Goal: Navigation & Orientation: Find specific page/section

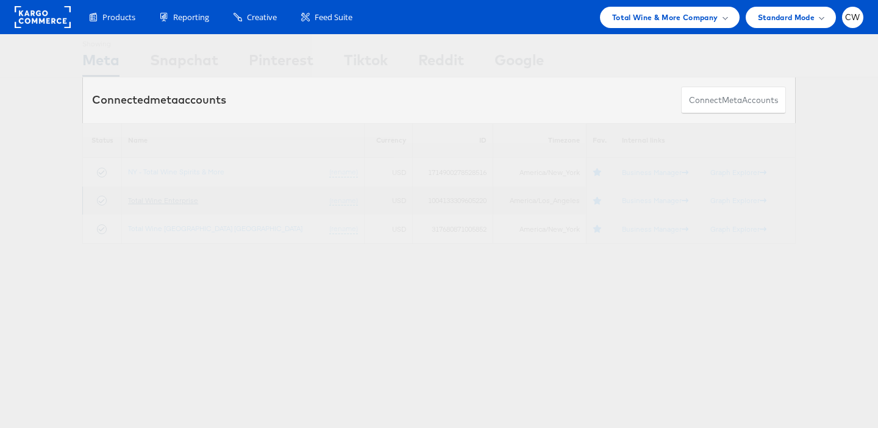
click at [174, 200] on link "Total Wine Enterprise" at bounding box center [163, 200] width 70 height 9
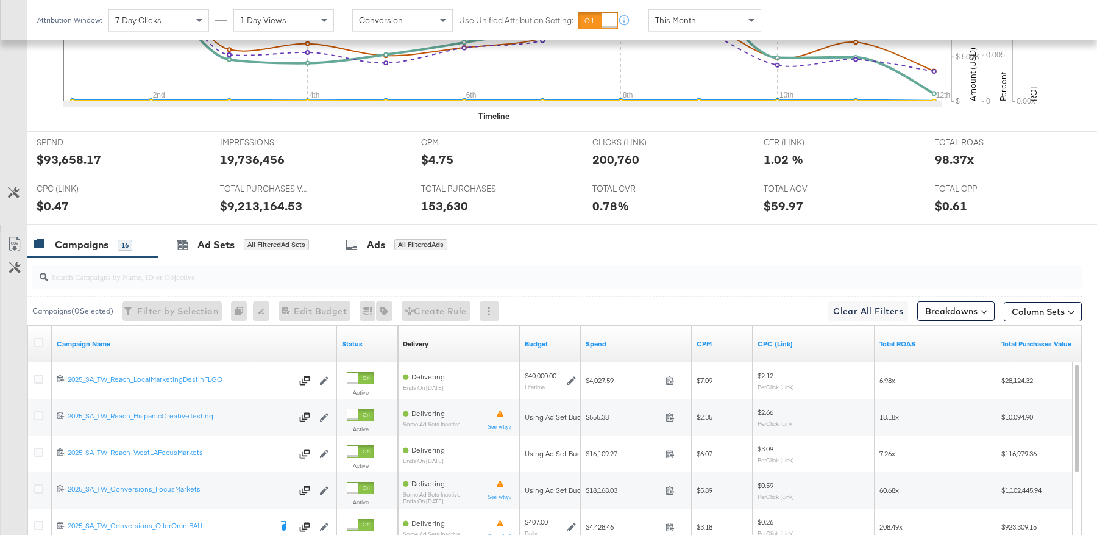
scroll to position [572, 0]
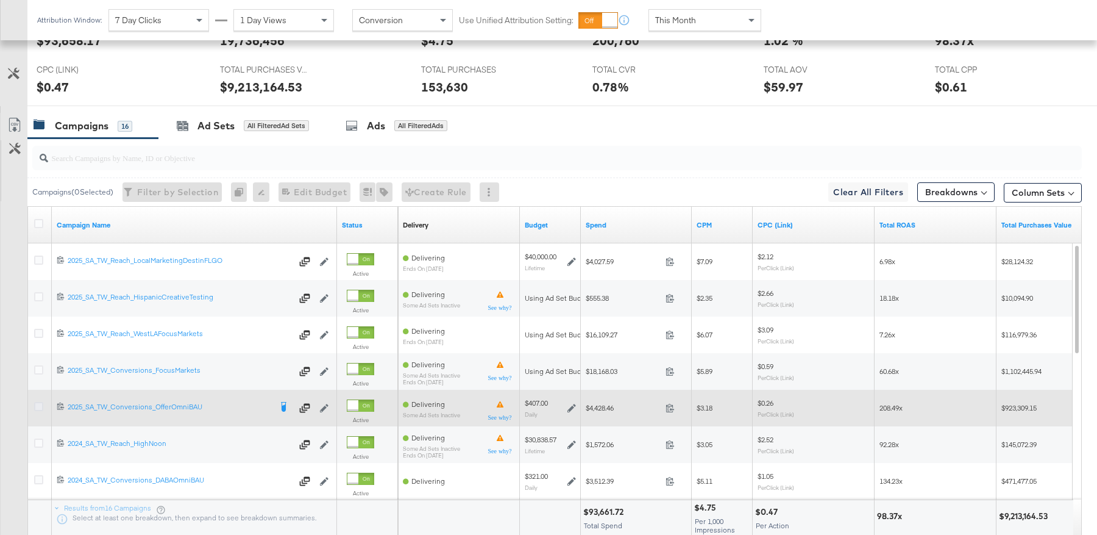
click at [38, 402] on icon at bounding box center [38, 406] width 9 height 9
click at [0, 0] on input "checkbox" at bounding box center [0, 0] width 0 height 0
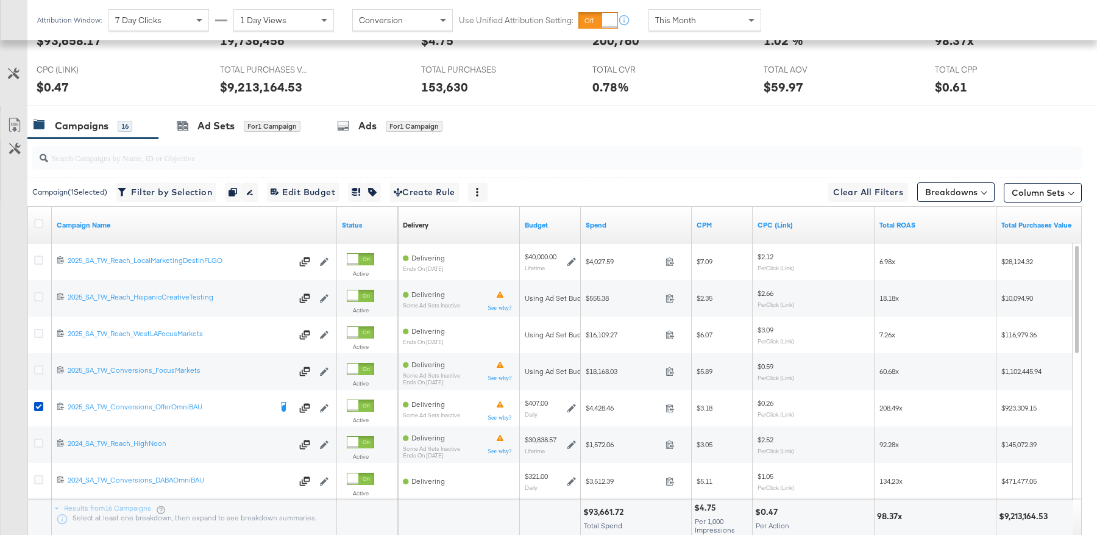
click at [276, 121] on div "for 1 Campaign" at bounding box center [272, 126] width 57 height 11
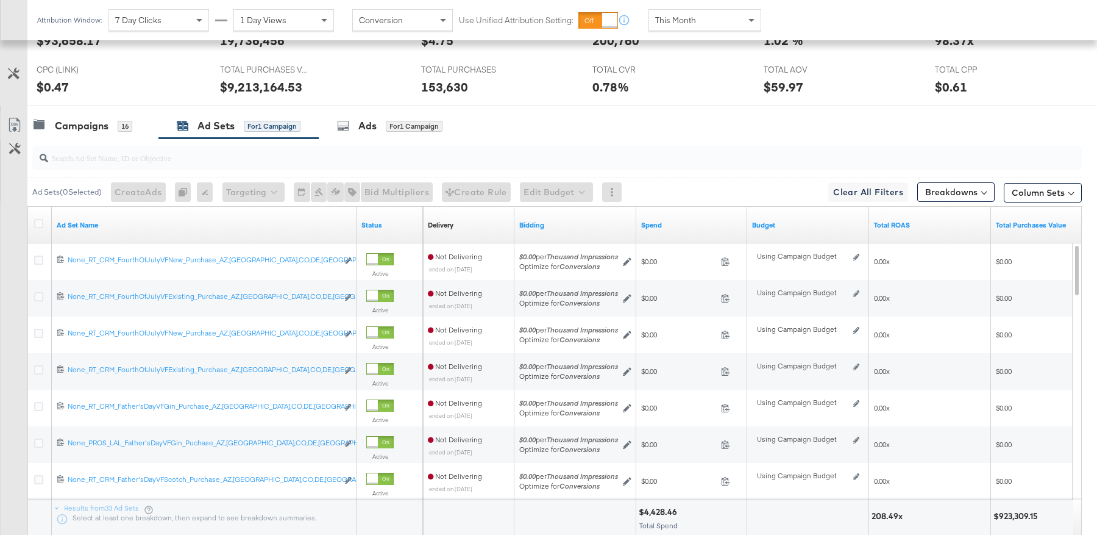
scroll to position [658, 0]
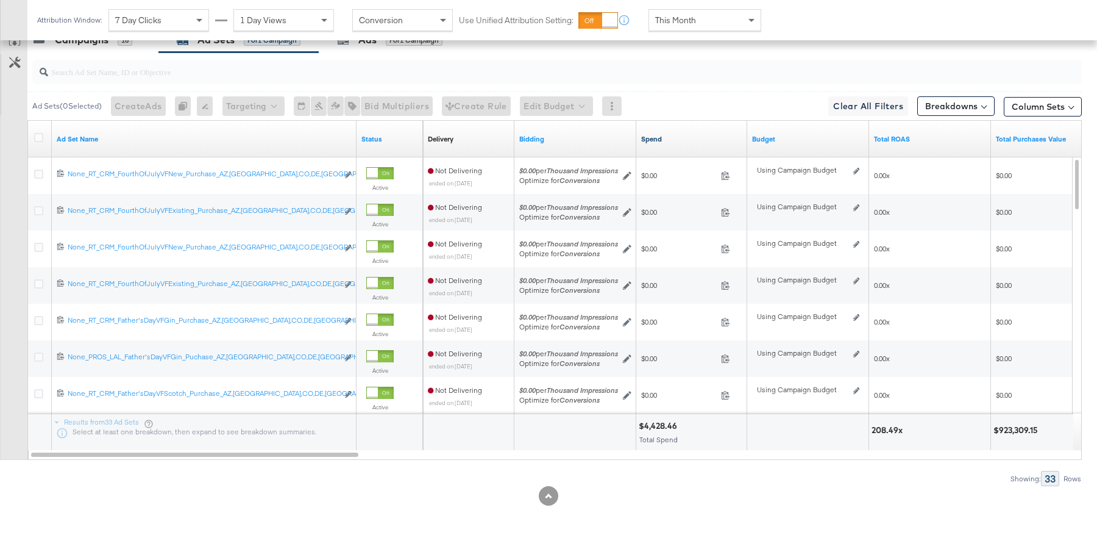
click at [662, 134] on link "Spend" at bounding box center [691, 139] width 101 height 10
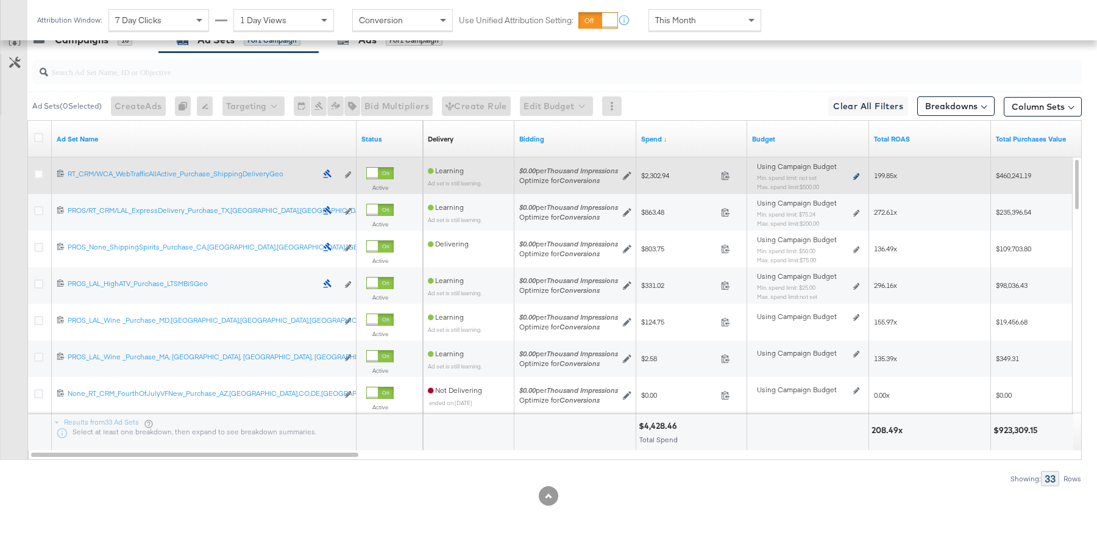
click at [855, 173] on icon at bounding box center [856, 176] width 6 height 7
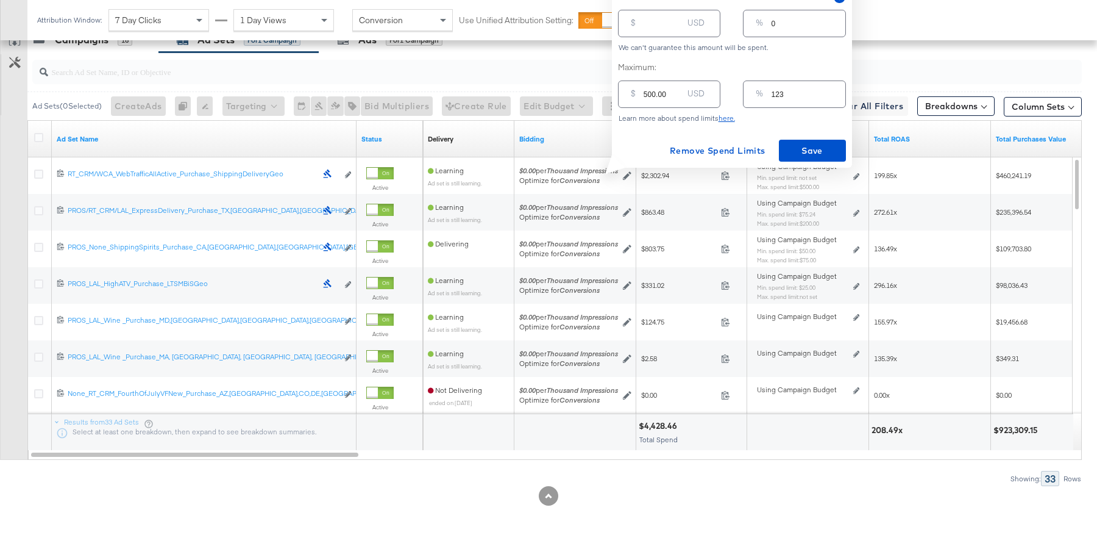
click at [658, 96] on input "500.00" at bounding box center [663, 89] width 39 height 26
type input "2"
type input "0"
type input "25"
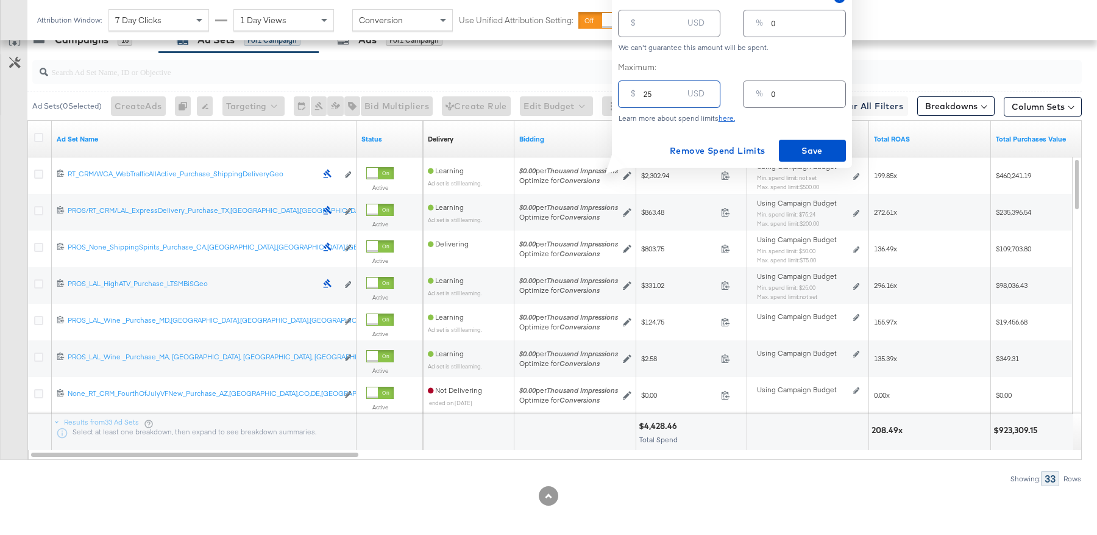
type input "6"
type input "250"
type input "61"
type input "25"
type input "6"
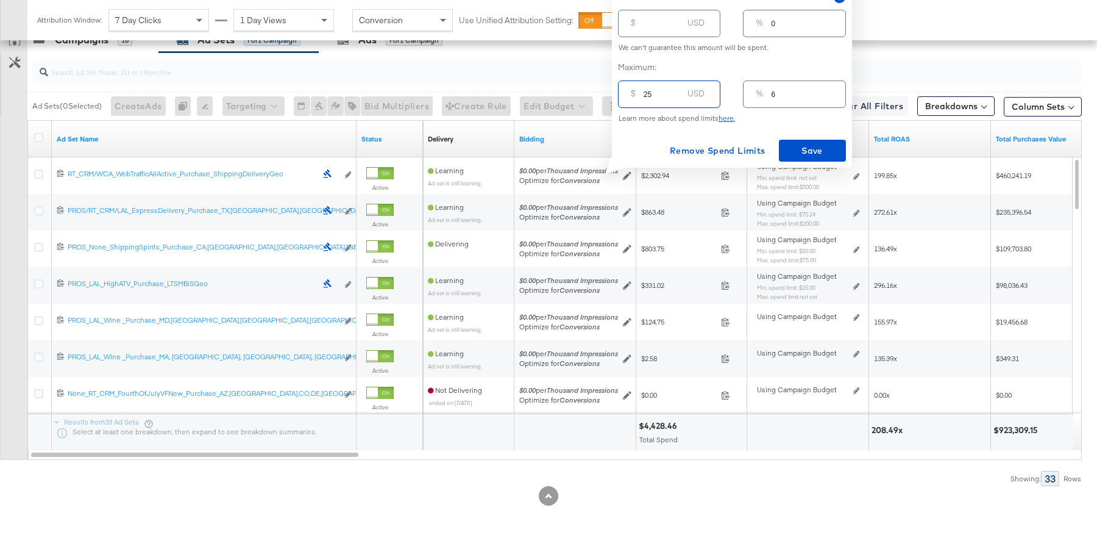
type input "2"
type input "0"
type input "3"
type input "1"
type input "30"
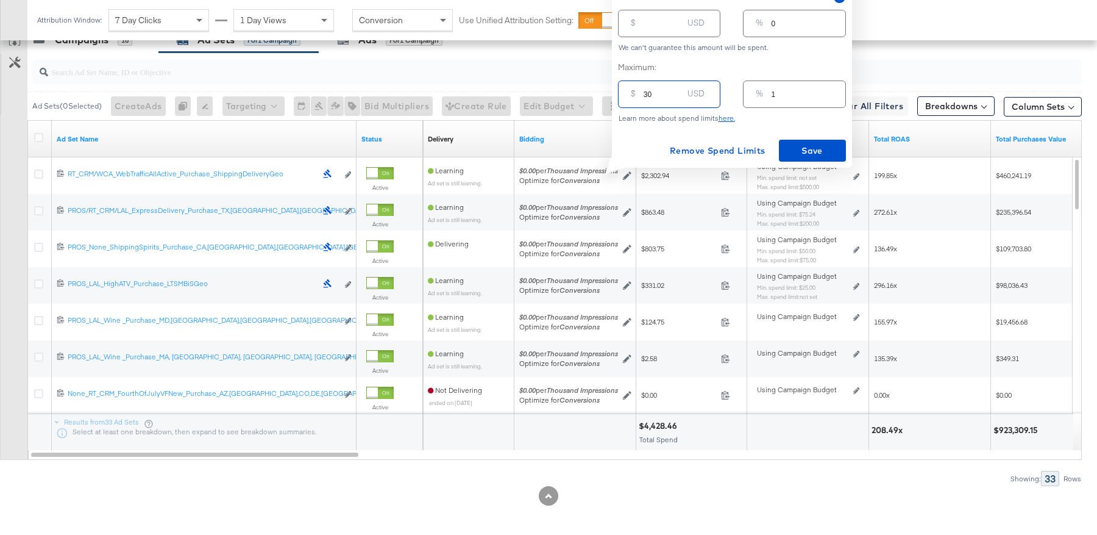
type input "7"
type input "300"
type input "74"
type input "300.00"
click at [823, 149] on span "Save" at bounding box center [812, 150] width 57 height 15
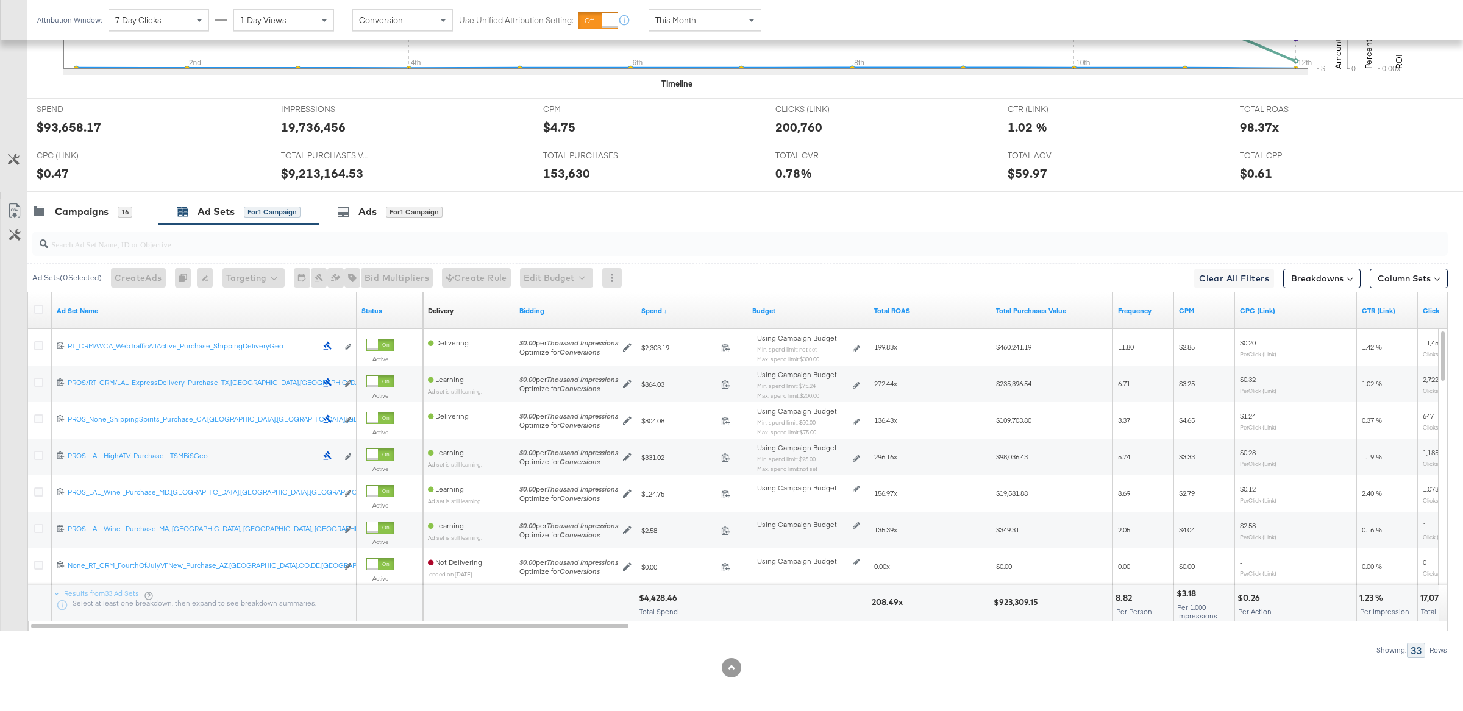
scroll to position [0, 0]
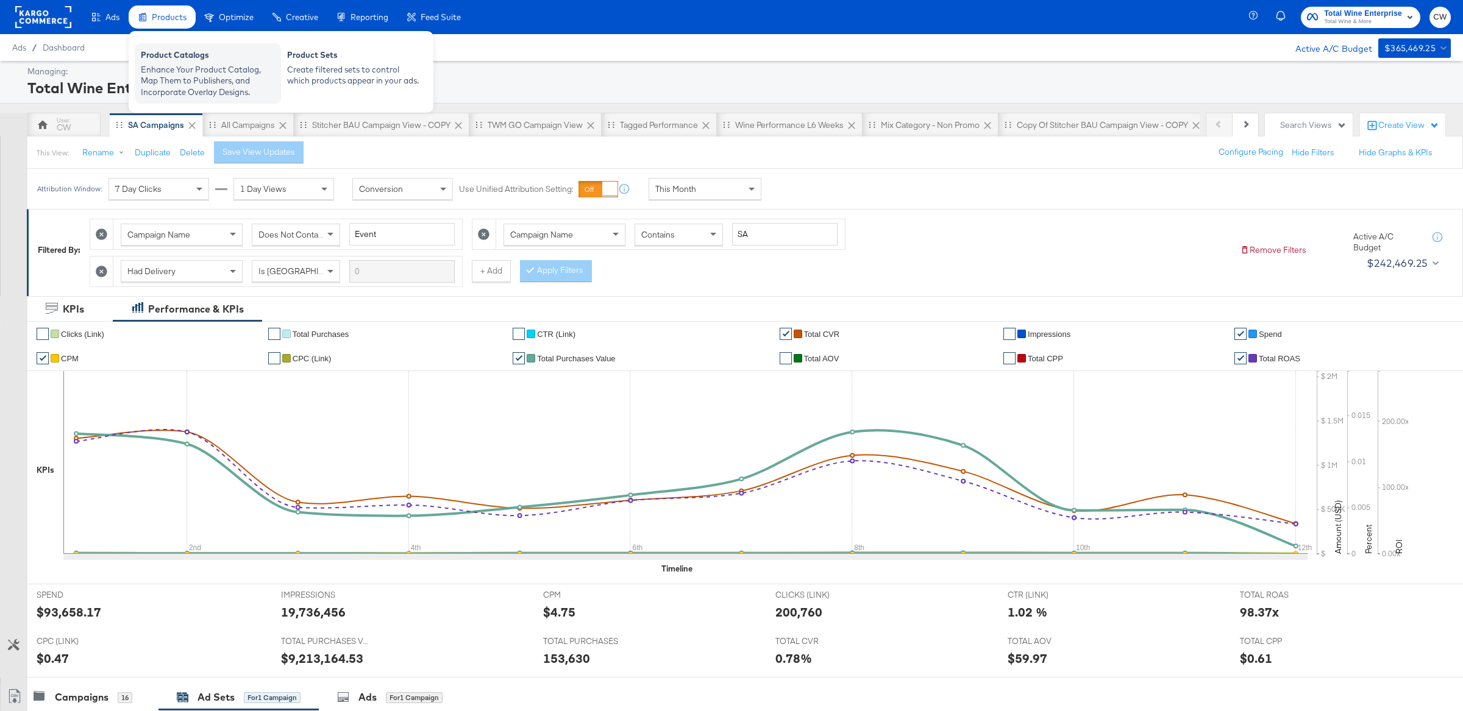
click at [182, 71] on div "Enhance Your Product Catalog, Map Them to Publishers, and Incorporate Overlay D…" at bounding box center [208, 81] width 134 height 34
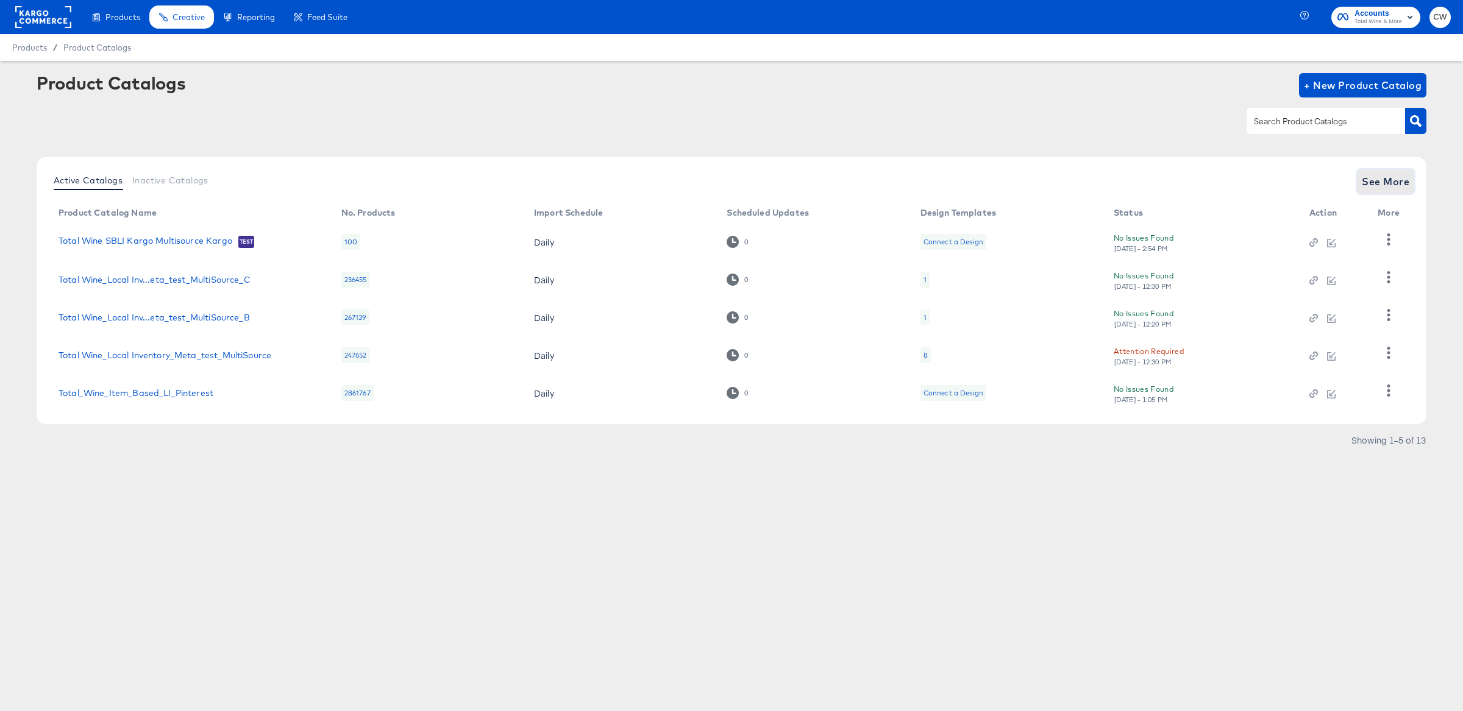
click at [1097, 179] on span "See More" at bounding box center [1386, 181] width 48 height 17
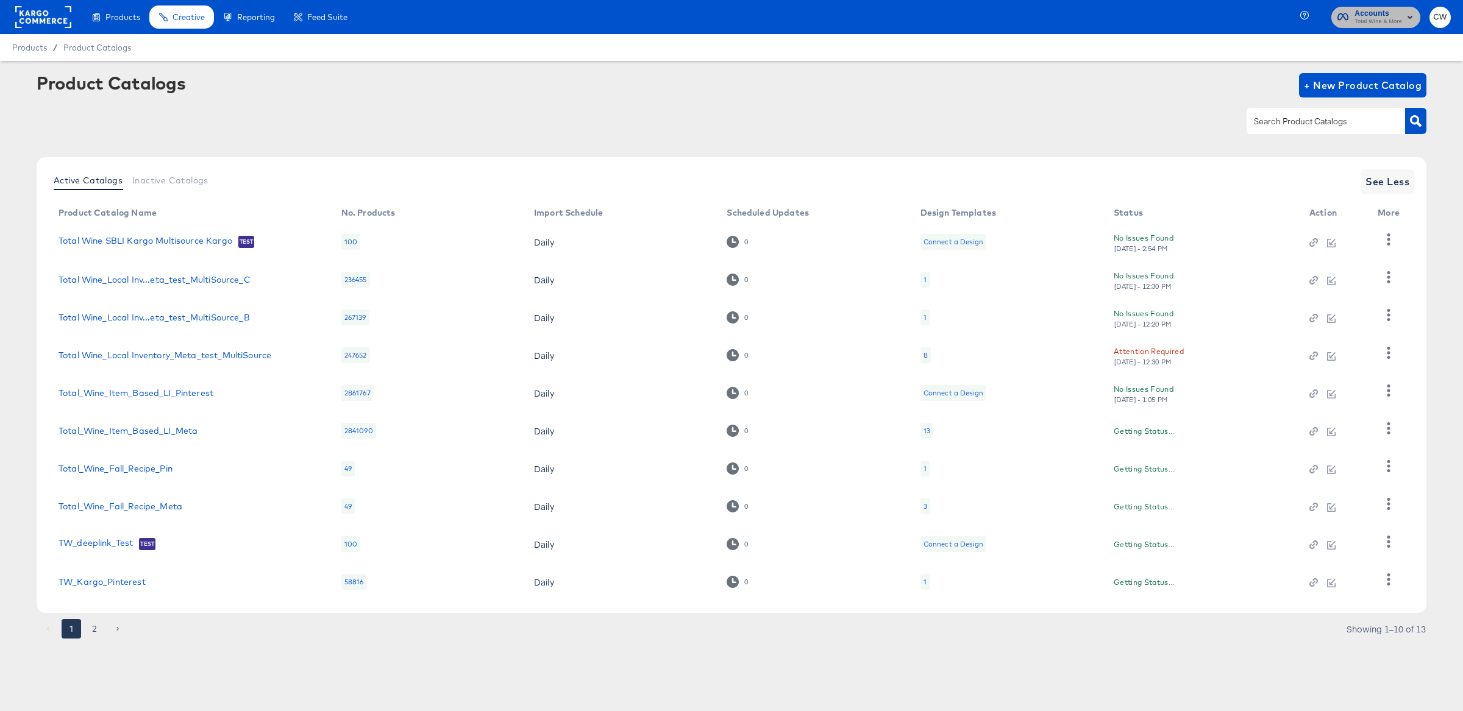
click at [1097, 18] on span "Total Wine & More" at bounding box center [1378, 22] width 48 height 10
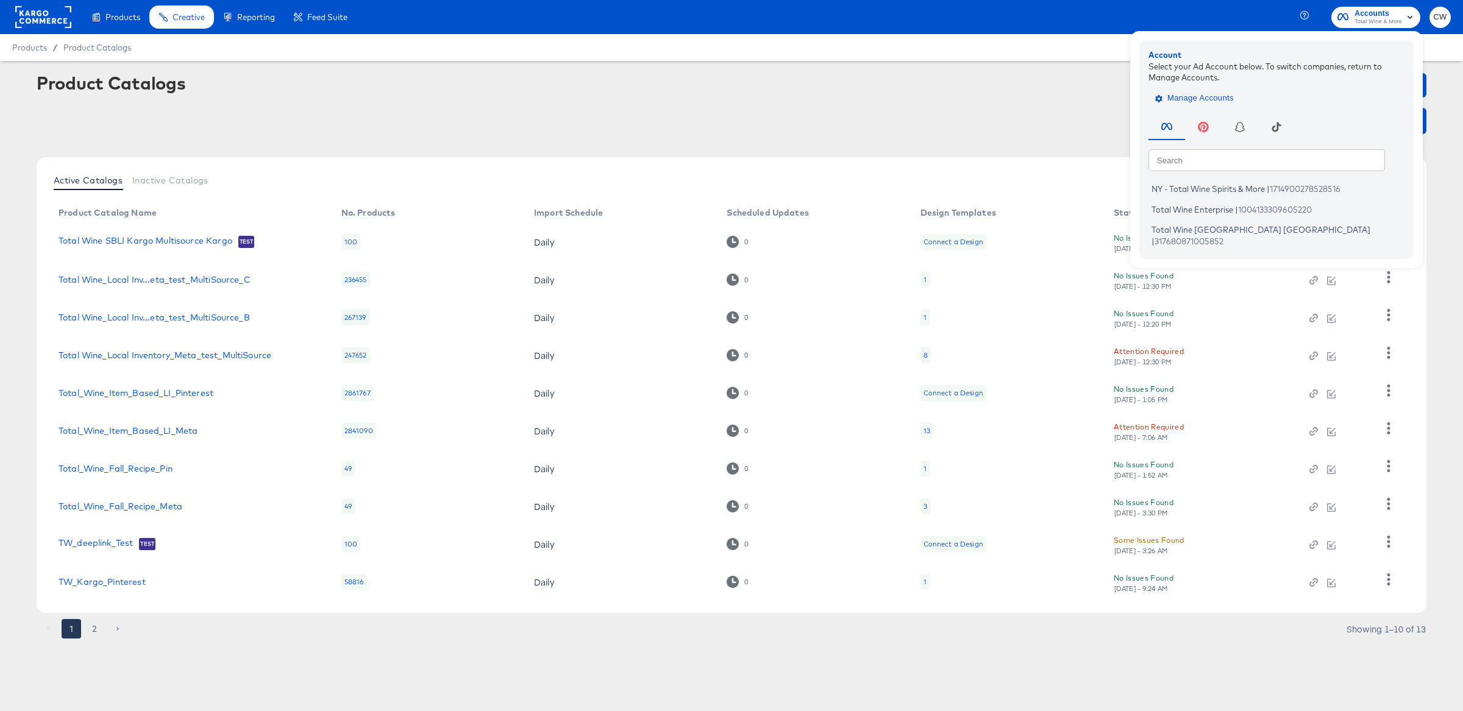
click at [1097, 96] on span "Manage Accounts" at bounding box center [1195, 98] width 76 height 14
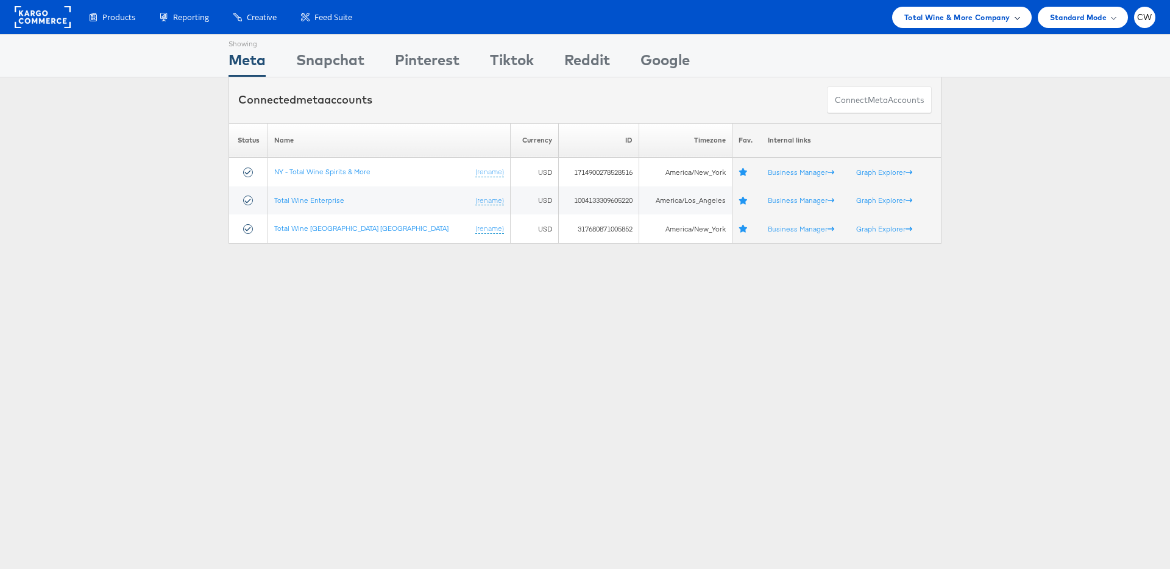
click at [951, 18] on span "Total Wine & More Company" at bounding box center [958, 17] width 106 height 13
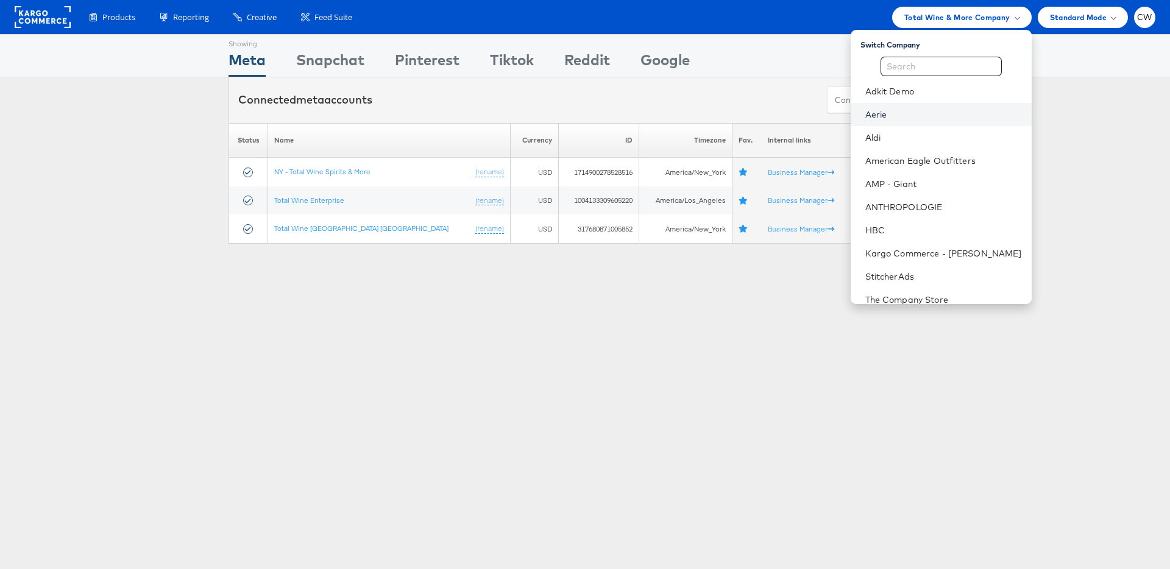
click at [912, 115] on link "Aerie" at bounding box center [944, 114] width 157 height 12
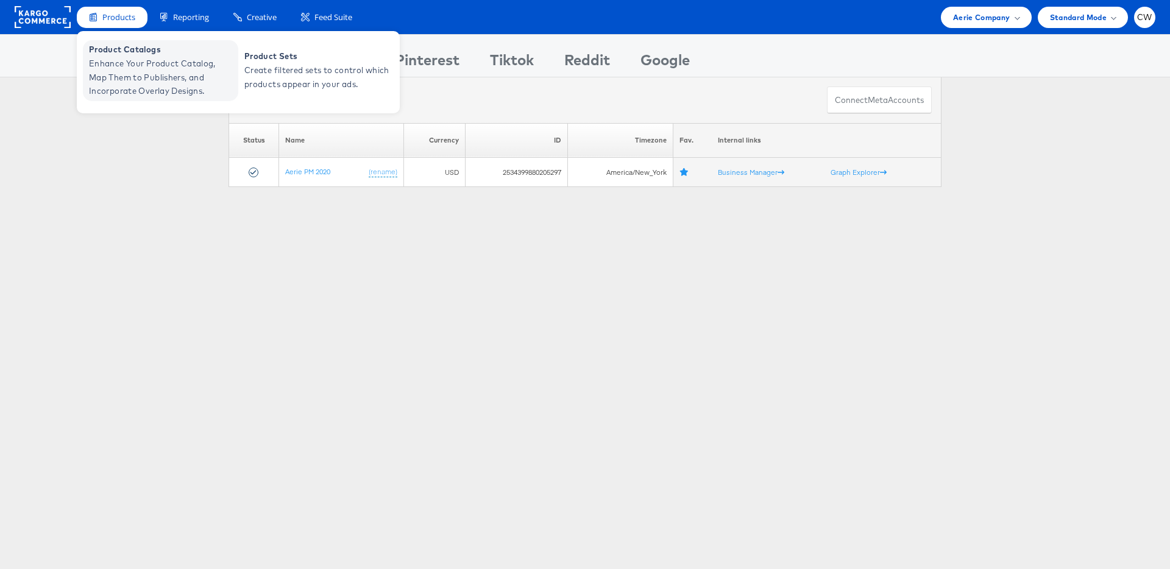
click at [135, 64] on span "Enhance Your Product Catalog, Map Them to Publishers, and Incorporate Overlay D…" at bounding box center [162, 77] width 146 height 41
